Goal: Task Accomplishment & Management: Manage account settings

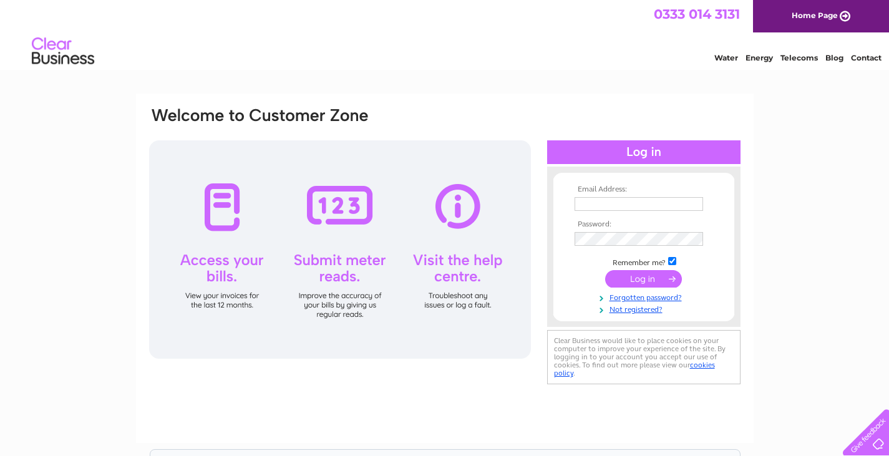
type input "muriel@northamptonmencap.org.uk"
click at [663, 279] on input "submit" at bounding box center [643, 278] width 77 height 17
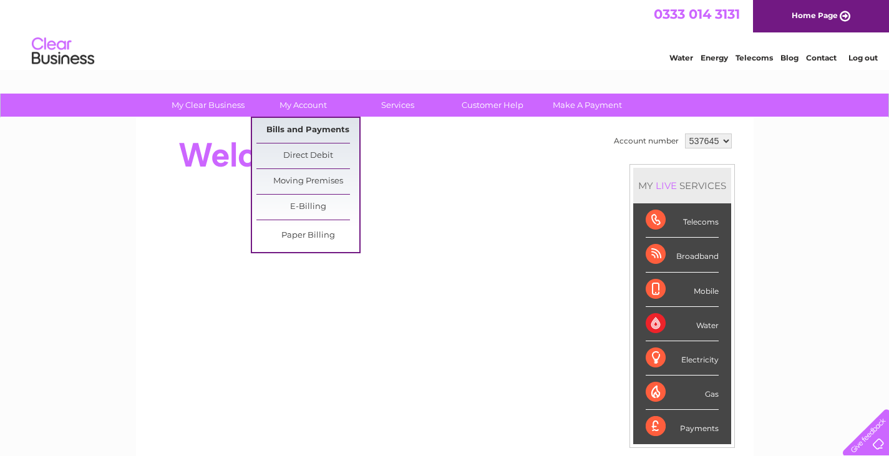
click at [306, 132] on link "Bills and Payments" at bounding box center [307, 130] width 103 height 25
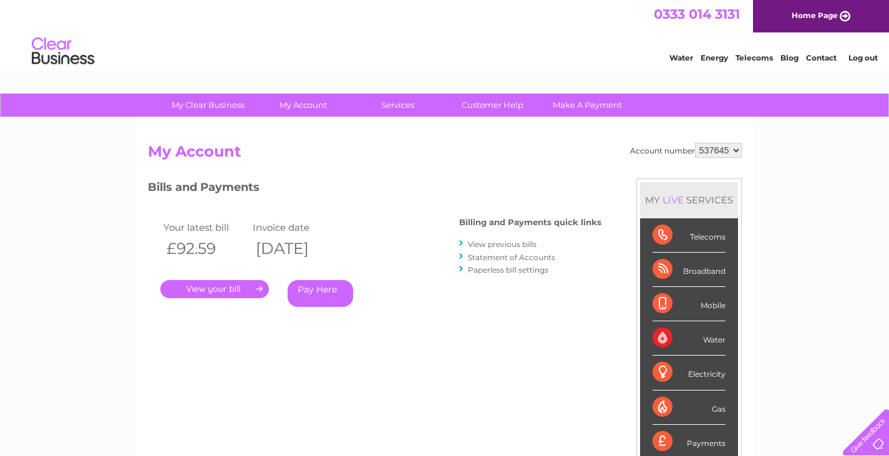
click at [513, 243] on link "View previous bills" at bounding box center [502, 243] width 69 height 9
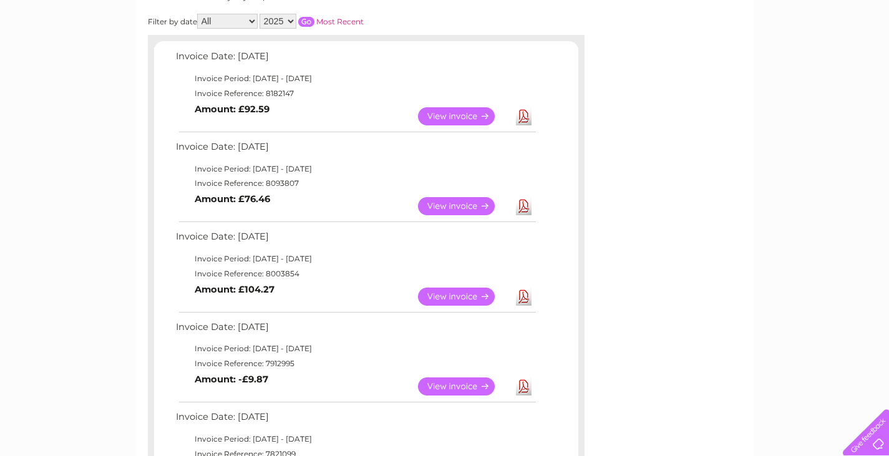
scroll to position [187, 0]
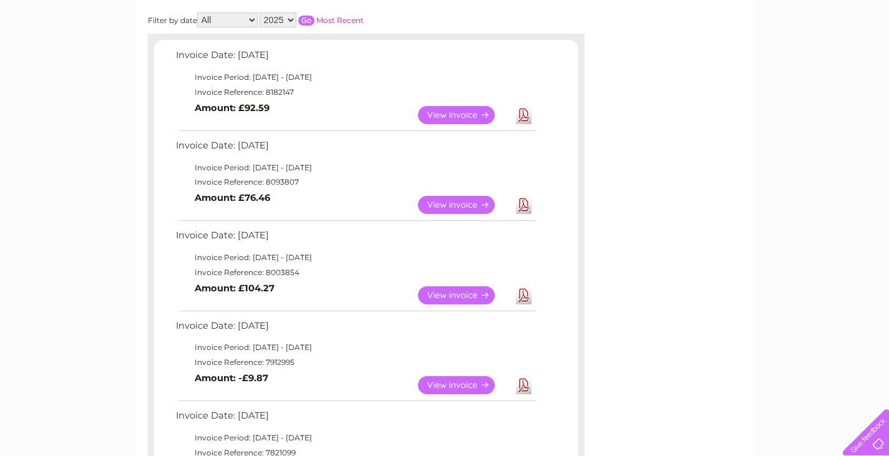
click at [451, 205] on link "View" at bounding box center [464, 205] width 92 height 18
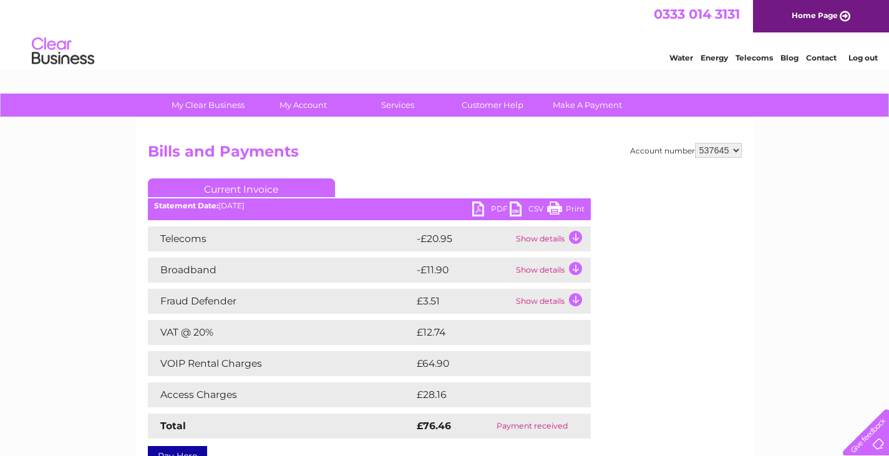
click at [481, 210] on link "PDF" at bounding box center [490, 210] width 37 height 18
